Goal: Navigation & Orientation: Understand site structure

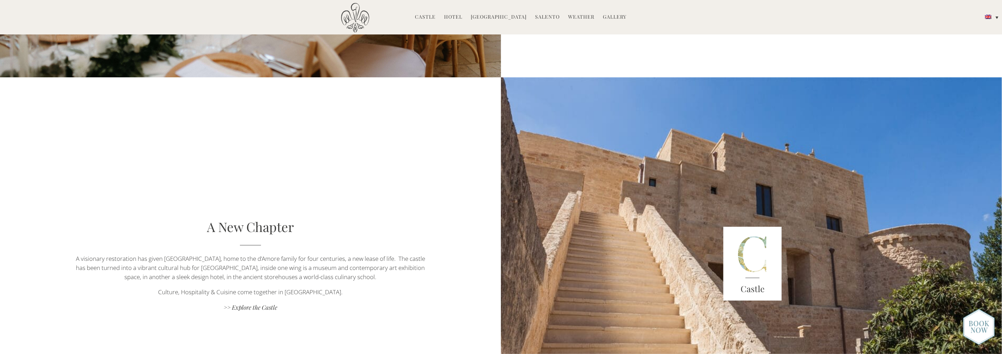
scroll to position [1792, 0]
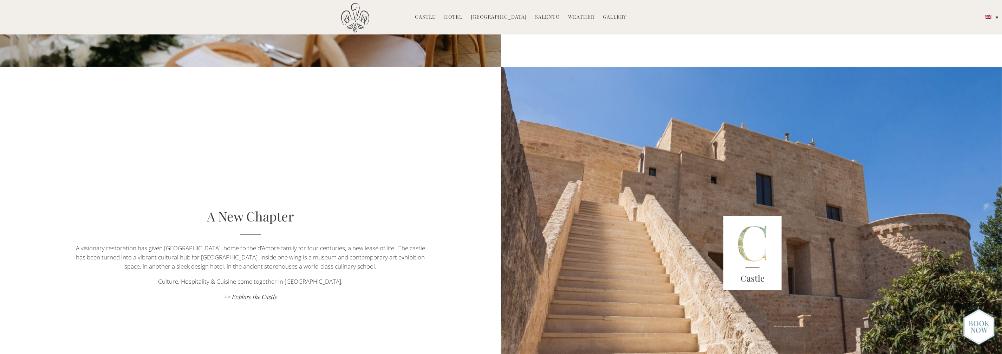
click at [609, 17] on link "Gallery" at bounding box center [615, 17] width 24 height 8
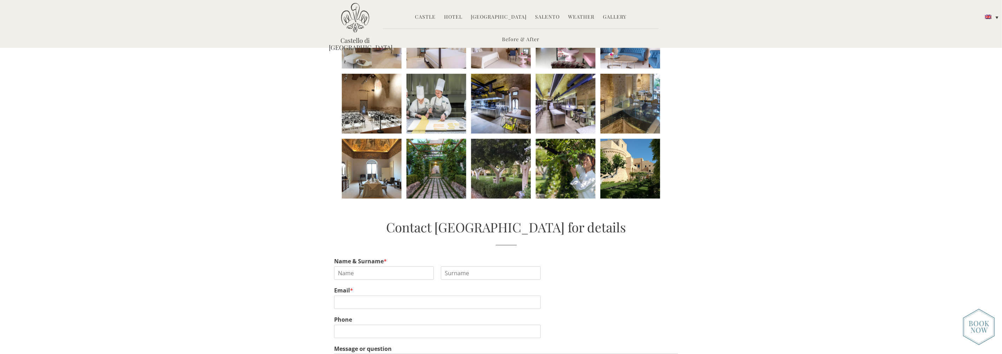
scroll to position [281, 0]
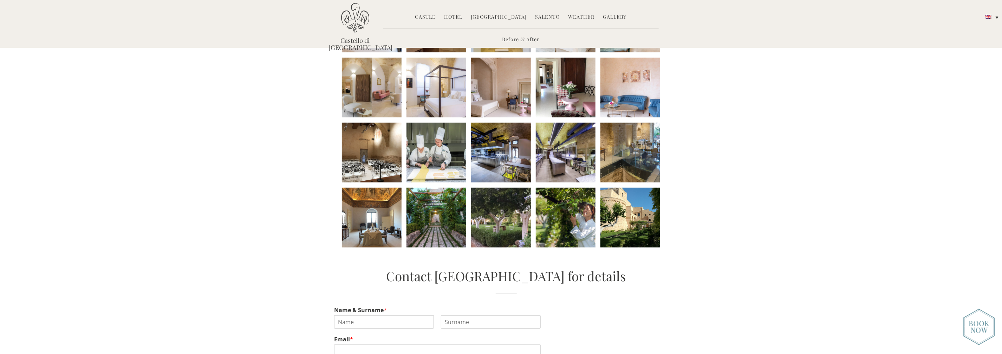
click at [574, 15] on link "Weather" at bounding box center [581, 17] width 26 height 8
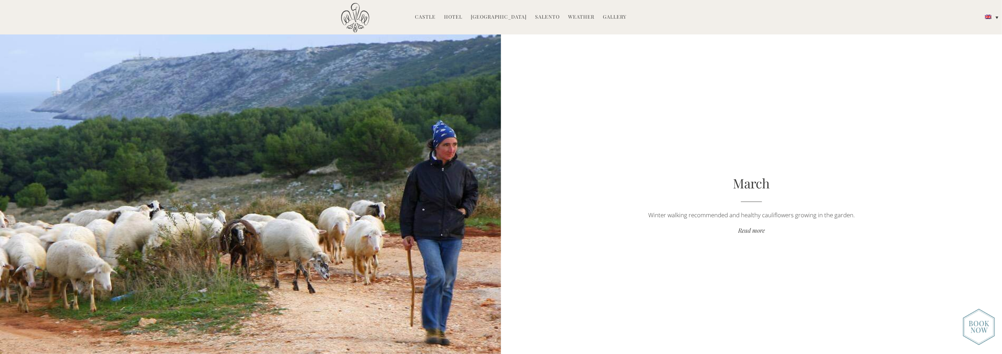
scroll to position [1405, 0]
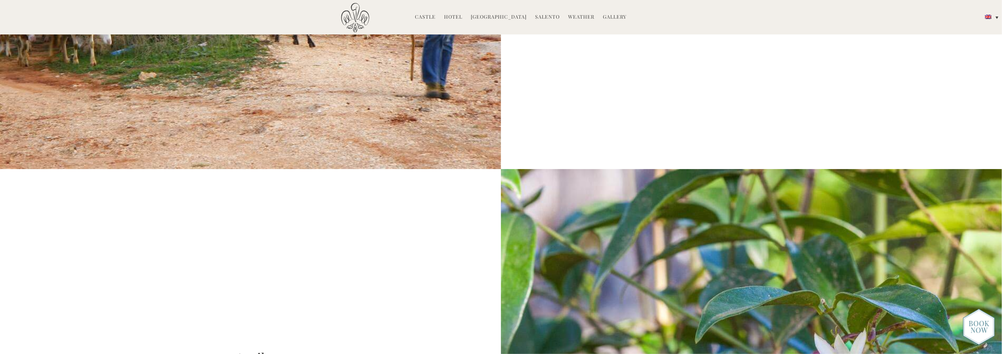
click at [502, 17] on link "[GEOGRAPHIC_DATA]" at bounding box center [499, 17] width 56 height 8
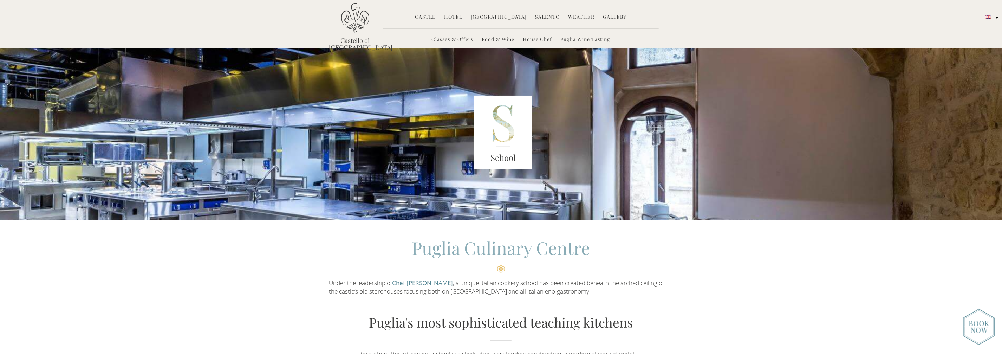
click at [458, 16] on link "Hotel" at bounding box center [453, 17] width 18 height 8
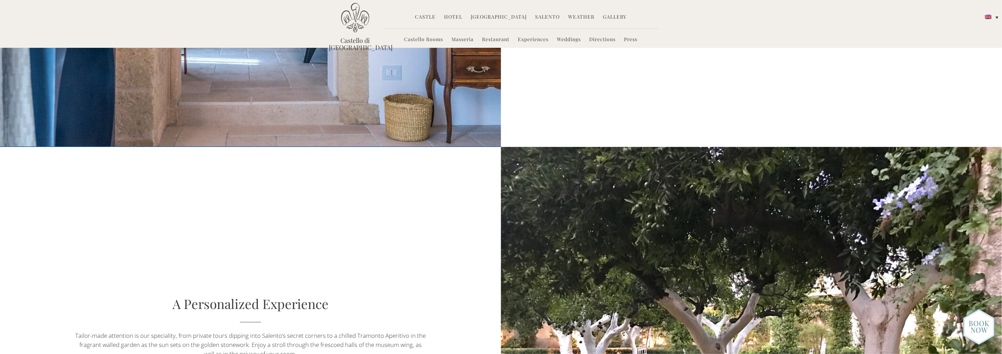
scroll to position [632, 0]
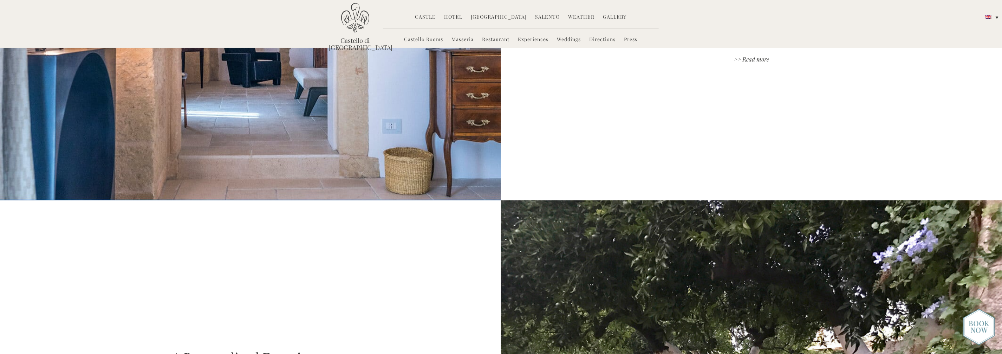
click at [428, 17] on link "Castle" at bounding box center [425, 17] width 21 height 8
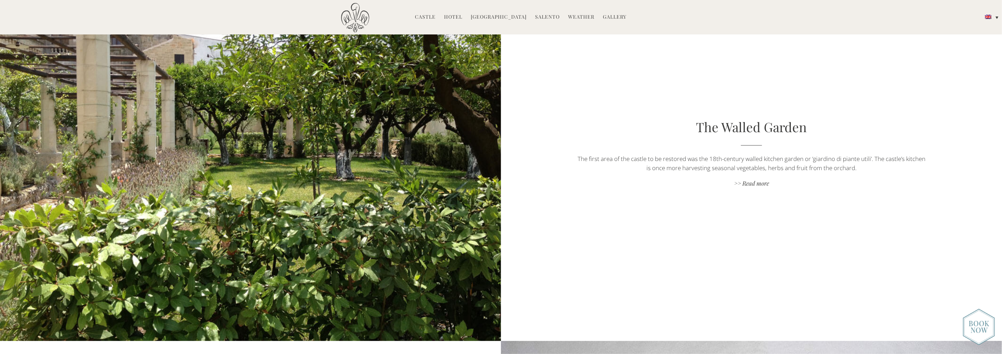
scroll to position [1862, 0]
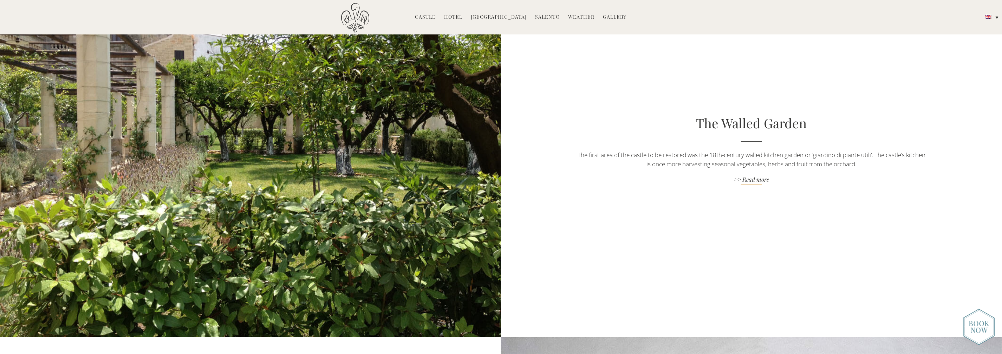
click at [755, 182] on link ">> Read more" at bounding box center [751, 179] width 351 height 9
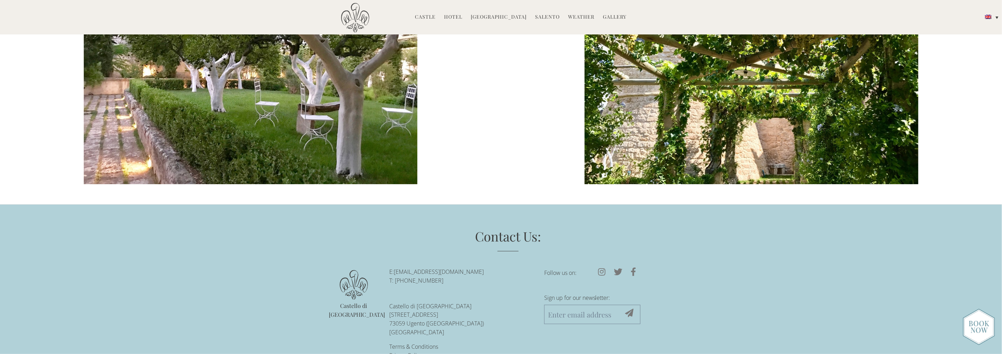
scroll to position [1206, 0]
